Goal: Task Accomplishment & Management: Manage account settings

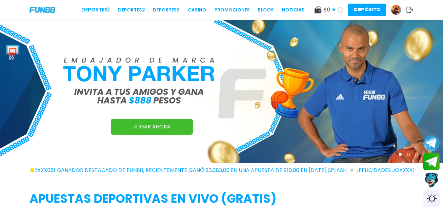
click at [394, 11] on img at bounding box center [396, 10] width 10 height 10
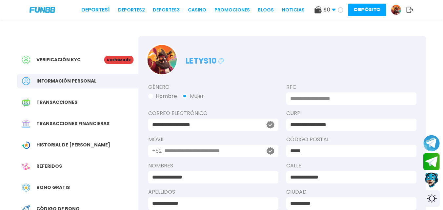
click at [111, 60] on p "Rechazado" at bounding box center [118, 60] width 29 height 8
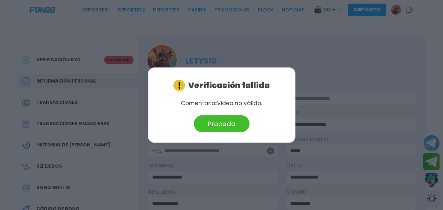
click at [257, 23] on div at bounding box center [221, 105] width 443 height 210
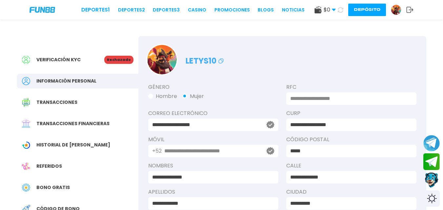
click at [377, 6] on button "Depósito" at bounding box center [367, 10] width 38 height 12
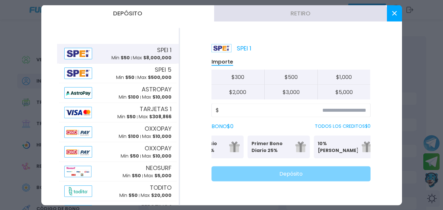
scroll to position [0, 36]
click at [391, 11] on button at bounding box center [394, 13] width 15 height 16
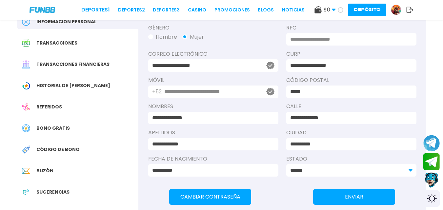
scroll to position [60, 0]
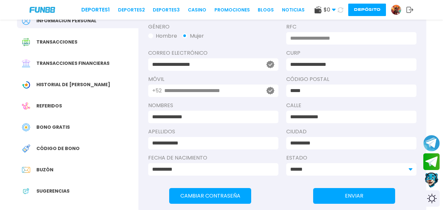
click at [70, 143] on div "Código de bono" at bounding box center [77, 148] width 121 height 15
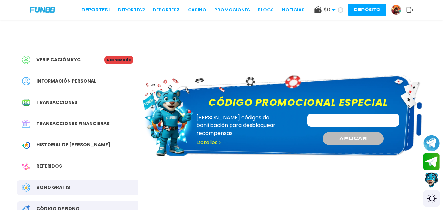
drag, startPoint x: 330, startPoint y: 115, endPoint x: 319, endPoint y: 121, distance: 13.2
paste input "**********"
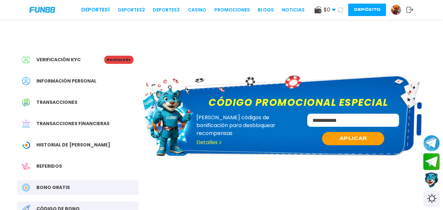
type input "**********"
click at [346, 140] on span "APLICAR" at bounding box center [354, 138] width 28 height 7
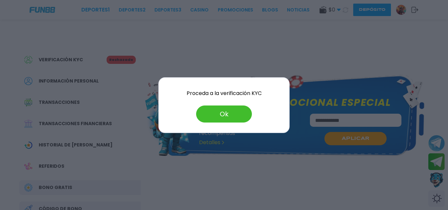
drag, startPoint x: 241, startPoint y: 120, endPoint x: 237, endPoint y: 114, distance: 7.2
click at [241, 119] on button "Ok" at bounding box center [224, 114] width 56 height 17
